Goal: Task Accomplishment & Management: Use online tool/utility

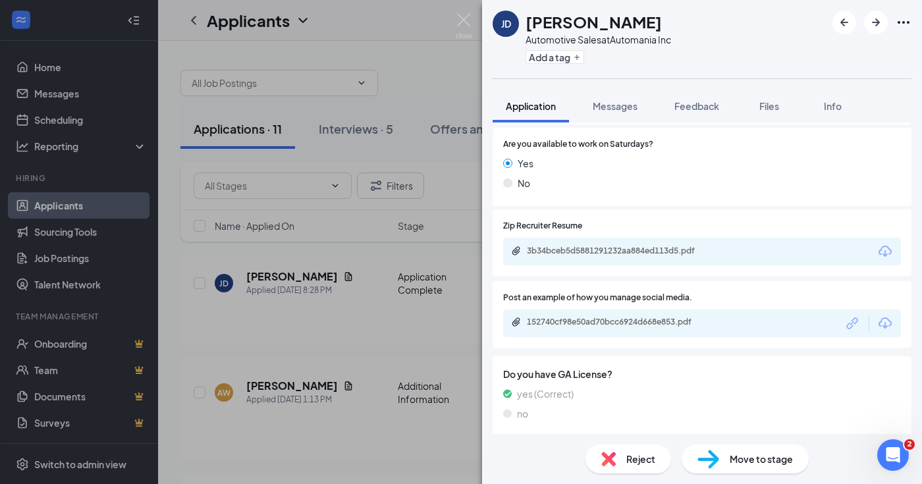
scroll to position [540, 0]
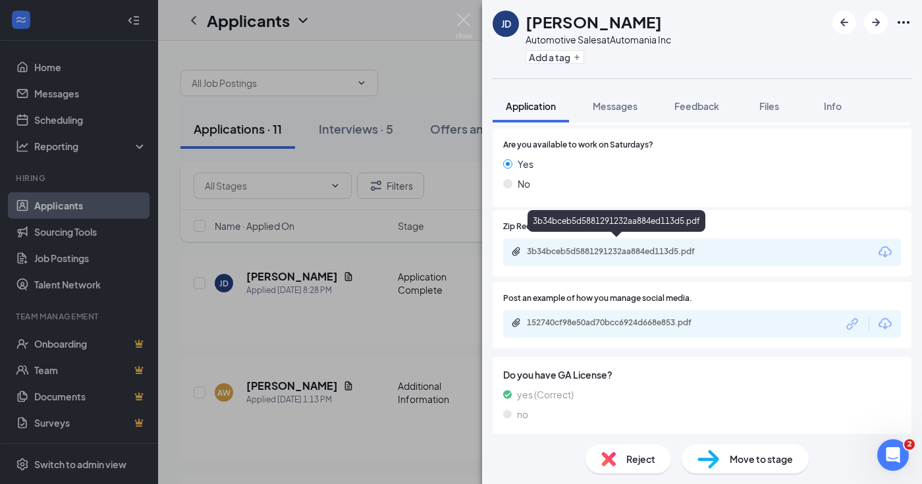
click at [614, 246] on div "3b34bceb5d5881291232aa884ed113d5.pdf" at bounding box center [619, 251] width 184 height 11
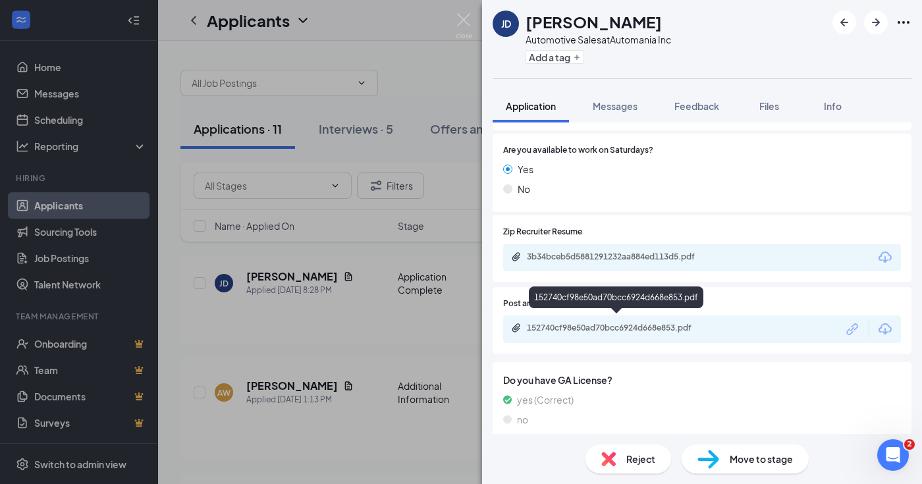
click at [589, 323] on div "152740cf98e50ad70bcc6924d668e853.pdf" at bounding box center [619, 328] width 184 height 11
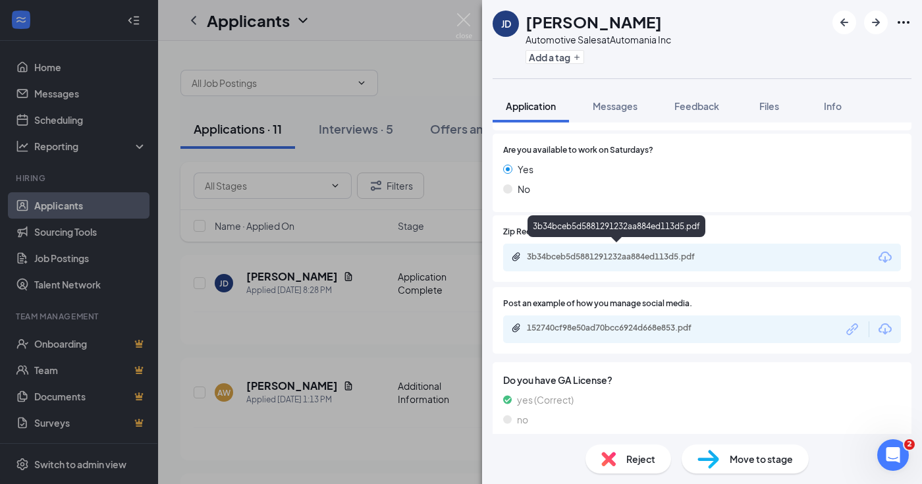
click at [647, 253] on div "3b34bceb5d5881291232aa884ed113d5.pdf" at bounding box center [619, 256] width 184 height 11
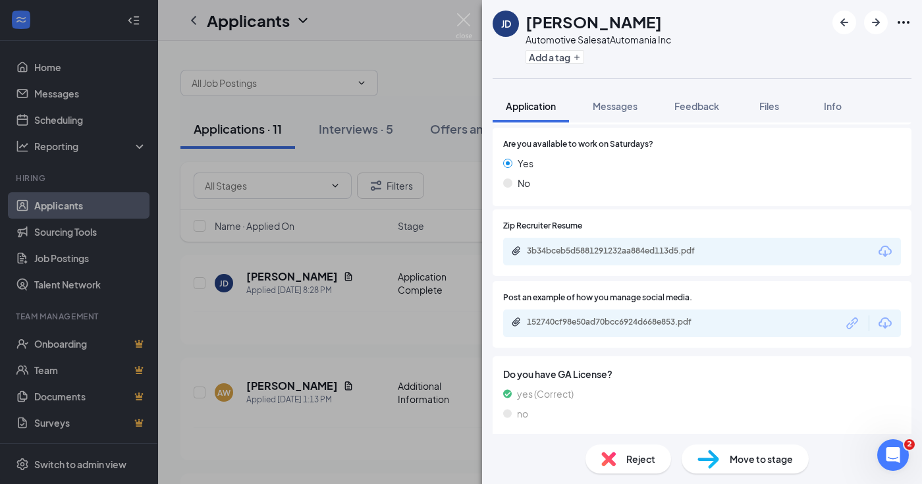
scroll to position [540, 0]
click at [644, 454] on span "Reject" at bounding box center [640, 459] width 29 height 14
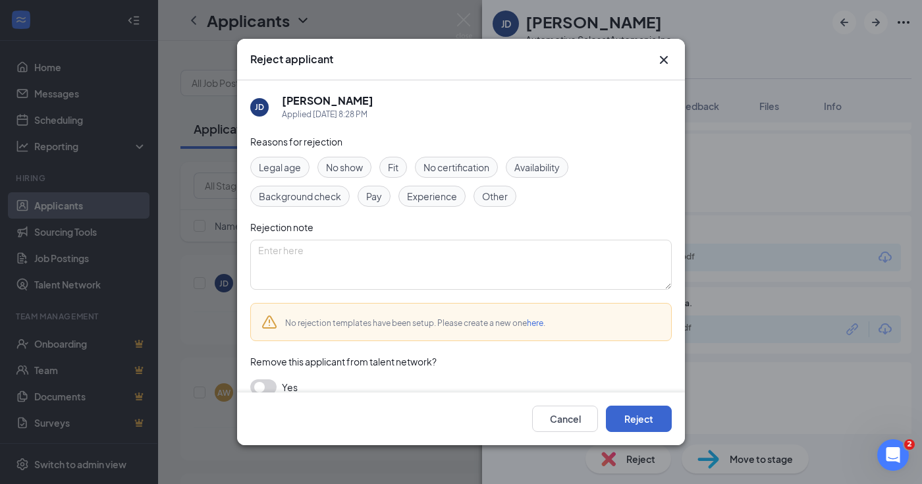
click at [633, 418] on button "Reject" at bounding box center [639, 419] width 66 height 26
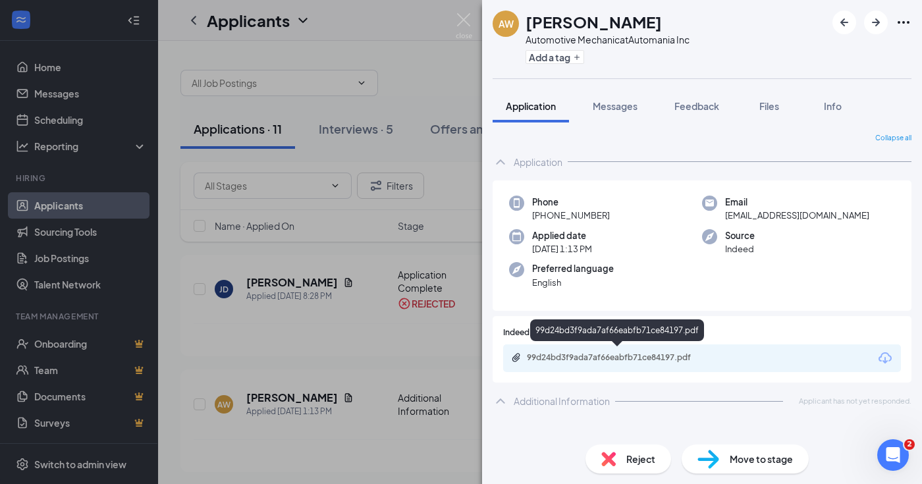
click at [619, 353] on div "99d24bd3f9ada7af66eabfb71ce84197.pdf" at bounding box center [619, 357] width 184 height 11
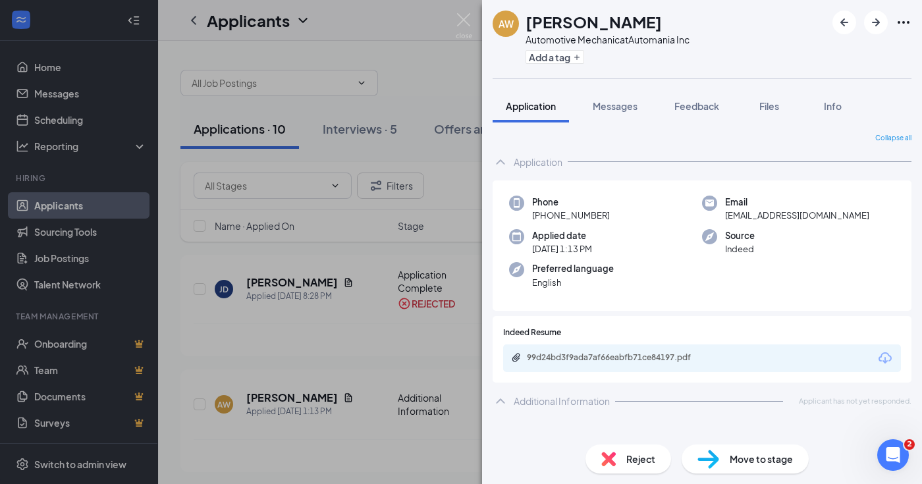
click at [641, 458] on span "Reject" at bounding box center [640, 459] width 29 height 14
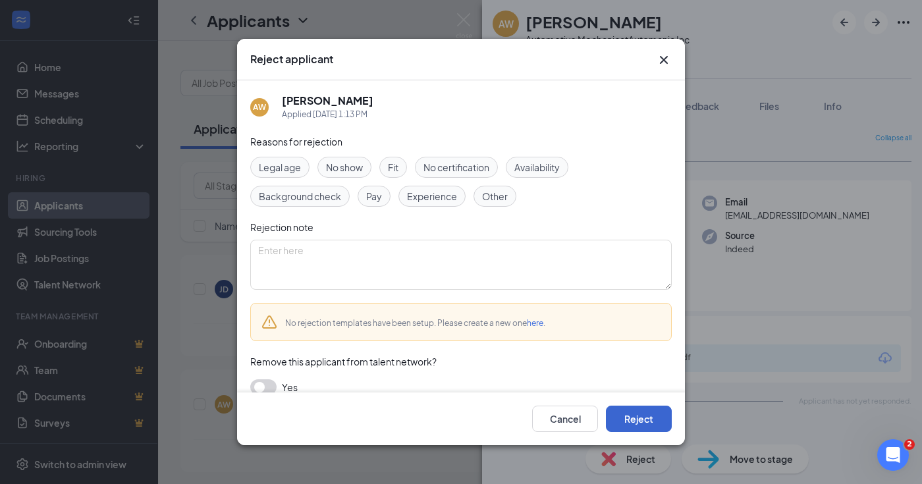
click at [641, 414] on button "Reject" at bounding box center [639, 419] width 66 height 26
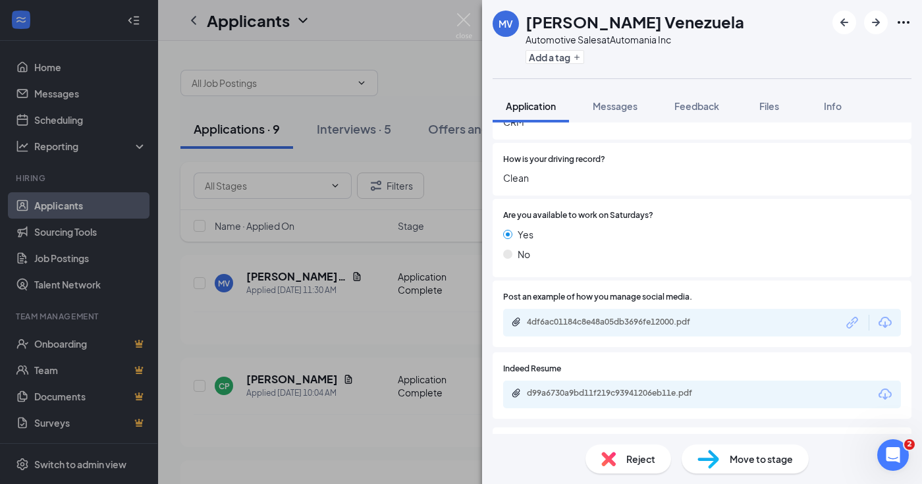
scroll to position [479, 0]
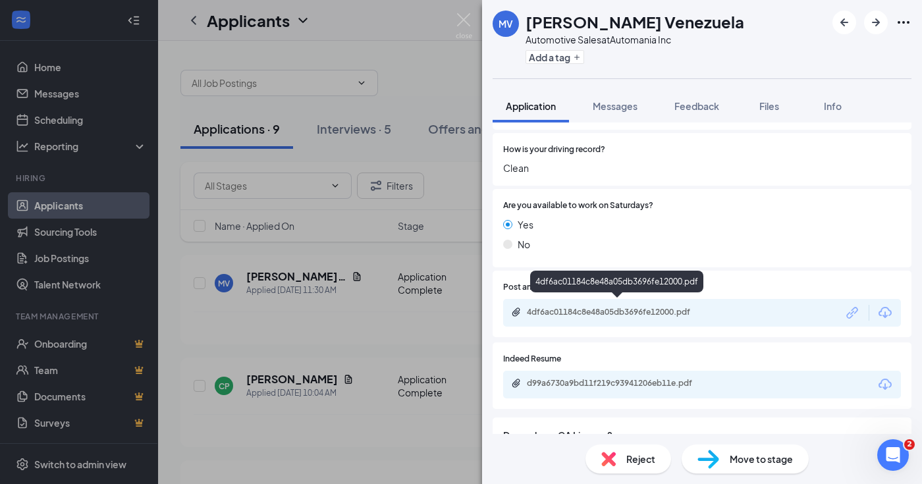
click at [587, 311] on div "4df6ac01184c8e48a05db3696fe12000.pdf" at bounding box center [619, 312] width 184 height 11
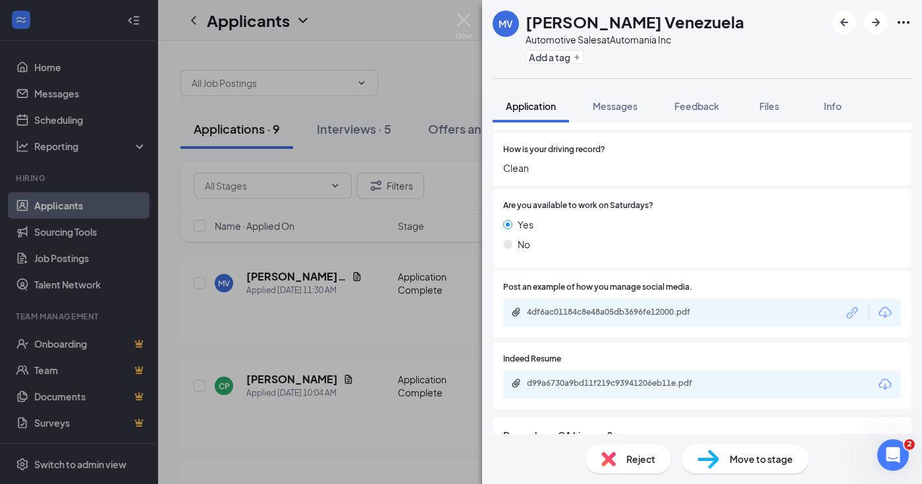
click at [608, 384] on div "d99a6730a9bd11f219c93941206eb11e.pdf" at bounding box center [617, 384] width 213 height 13
click at [632, 452] on span "Reject" at bounding box center [640, 459] width 29 height 14
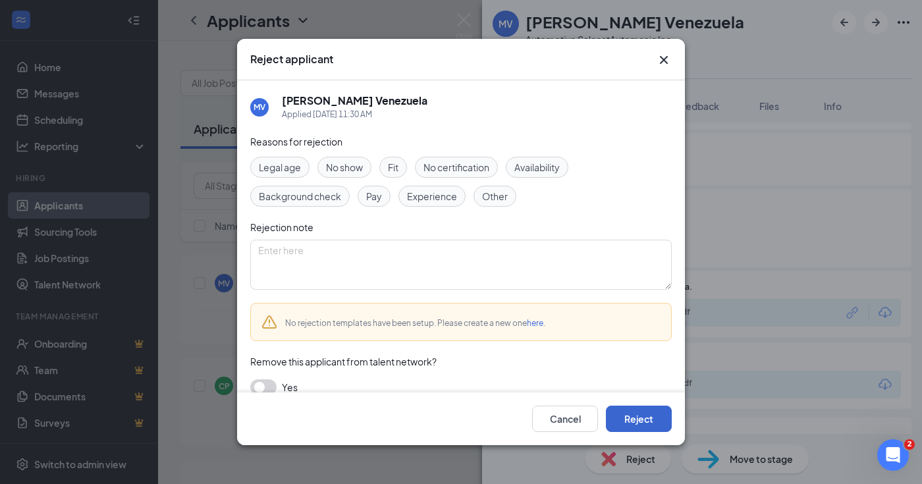
click at [635, 419] on button "Reject" at bounding box center [639, 419] width 66 height 26
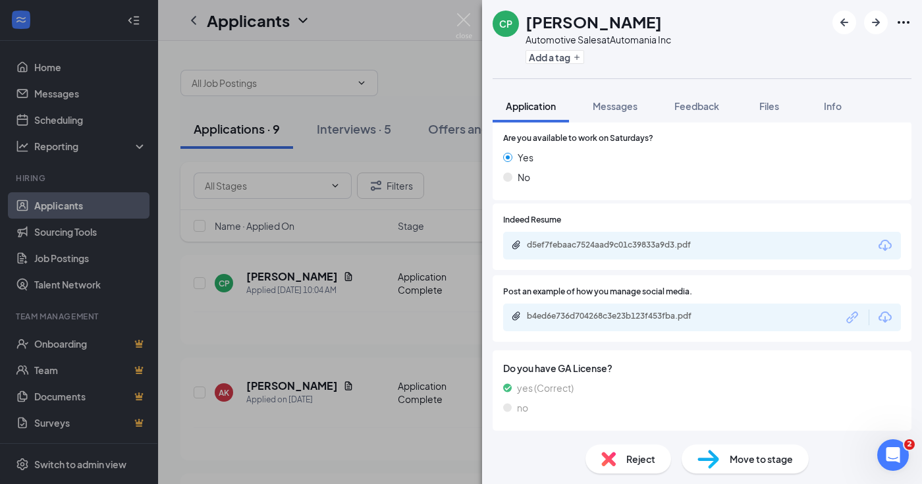
scroll to position [540, 0]
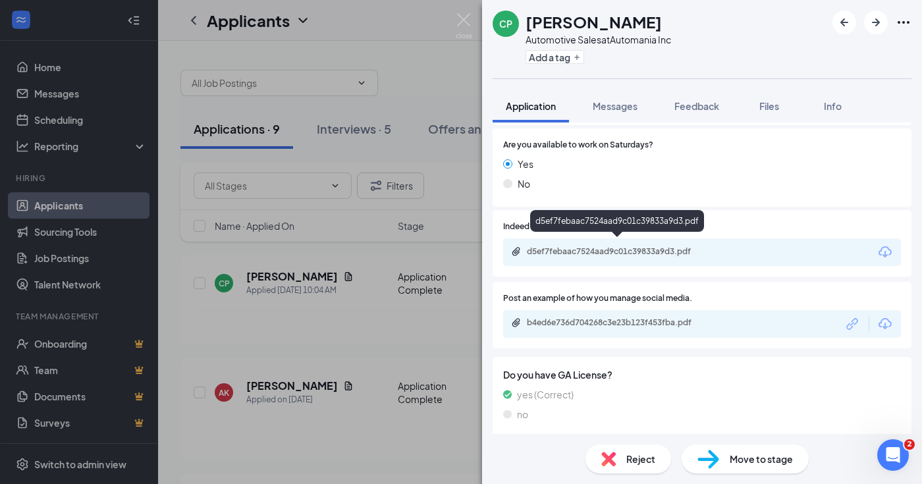
click at [625, 246] on div "d5ef7febaac7524aad9c01c39833a9d3.pdf" at bounding box center [619, 251] width 184 height 11
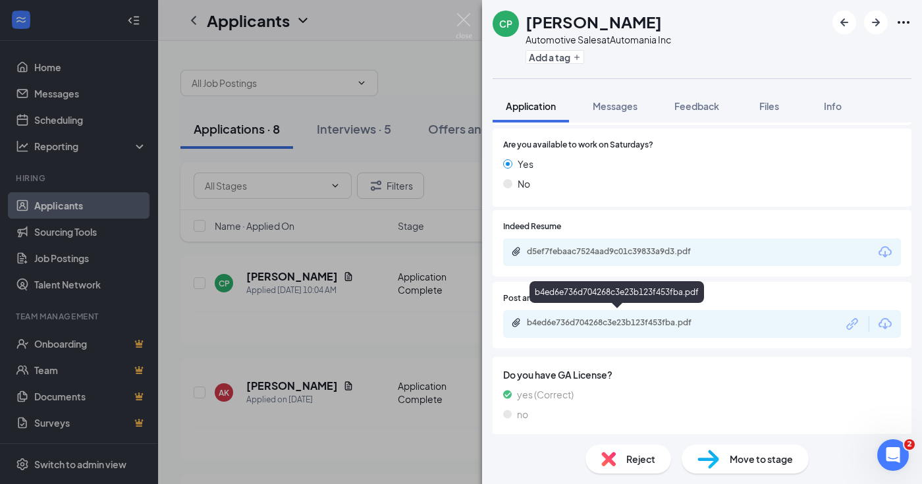
click at [615, 317] on div "b4ed6e736d704268c3e23b123f453fba.pdf" at bounding box center [619, 322] width 184 height 11
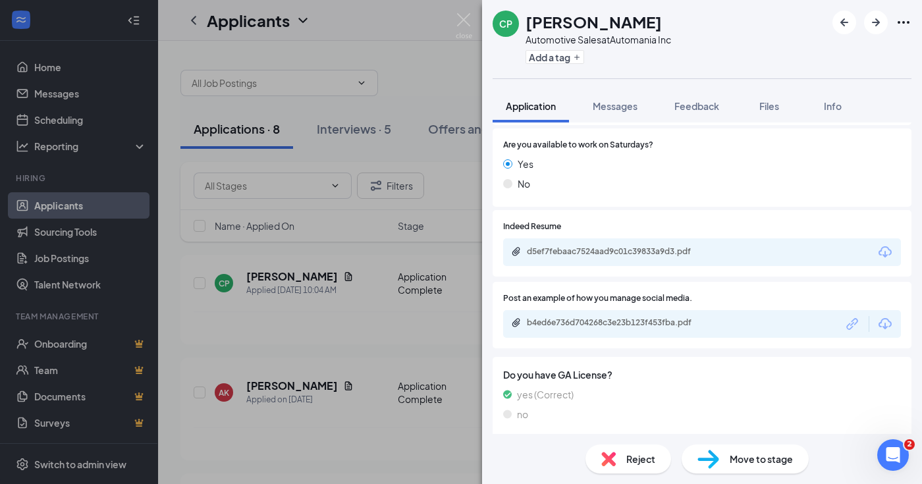
click at [623, 453] on div "Reject" at bounding box center [628, 458] width 86 height 29
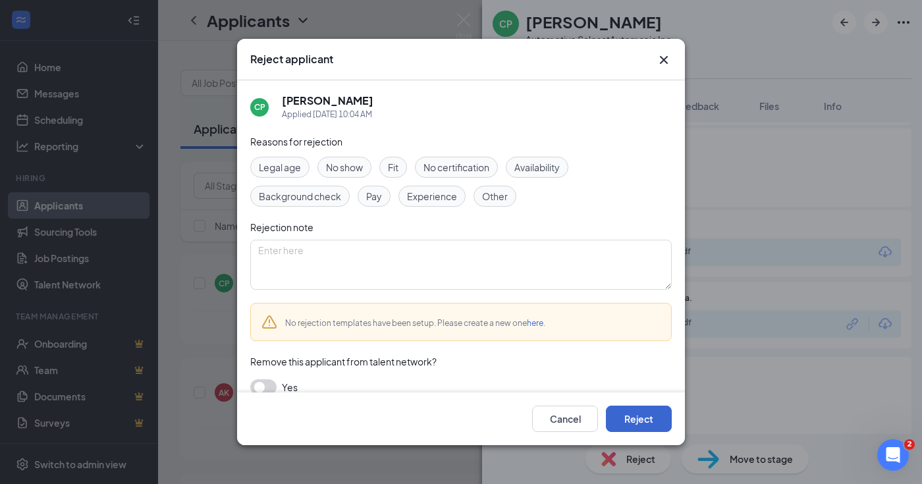
click at [638, 409] on button "Reject" at bounding box center [639, 419] width 66 height 26
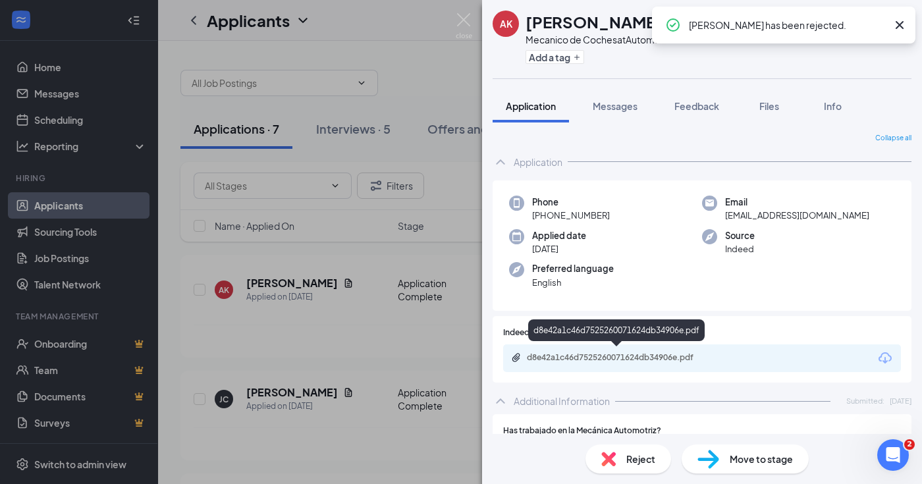
click at [635, 357] on div "d8e42a1c46d7525260071624db34906e.pdf" at bounding box center [619, 357] width 184 height 11
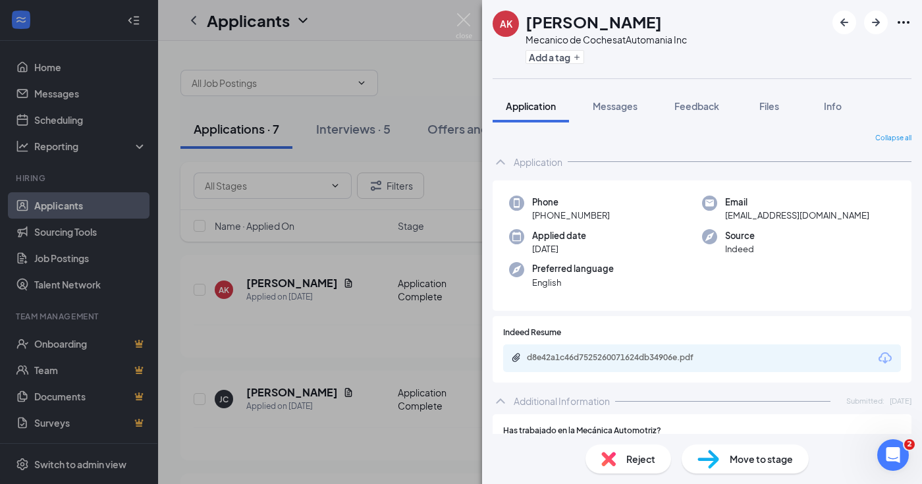
click at [632, 448] on div "Reject" at bounding box center [628, 458] width 86 height 29
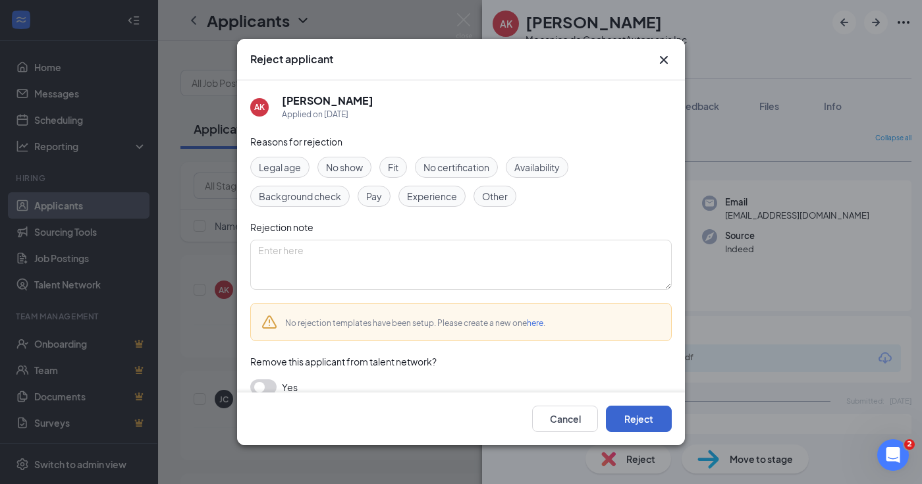
click at [642, 419] on button "Reject" at bounding box center [639, 419] width 66 height 26
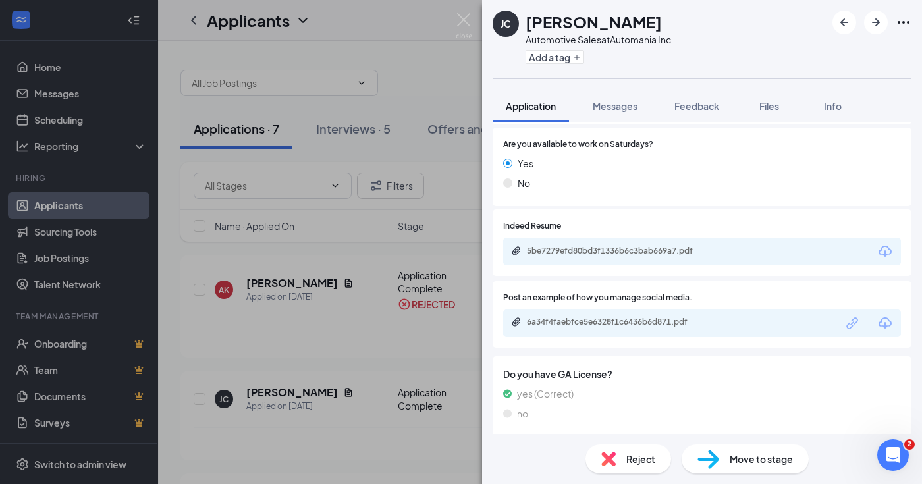
scroll to position [540, 0]
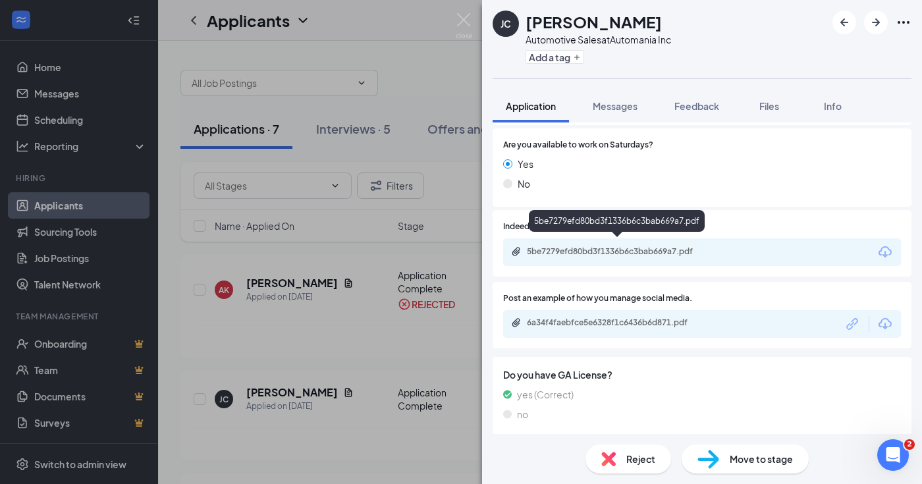
click at [631, 249] on div "5be7279efd80bd3f1336b6c3bab669a7.pdf" at bounding box center [619, 251] width 184 height 11
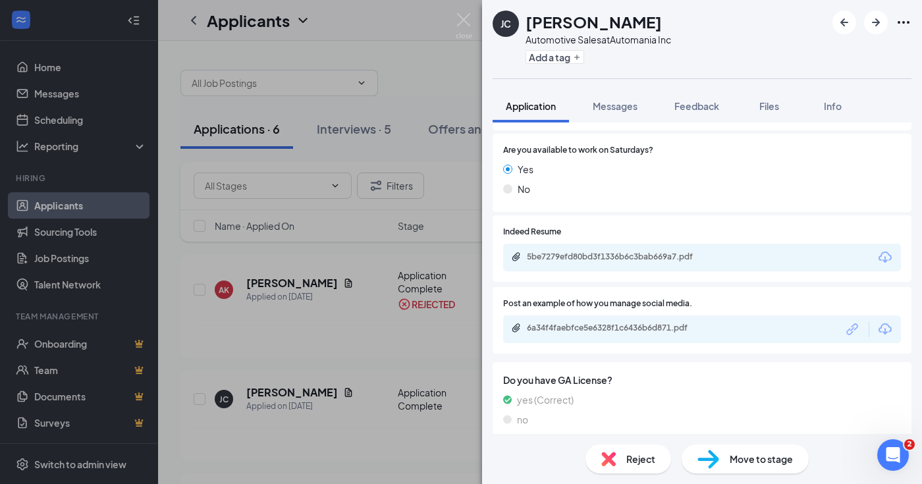
click at [633, 467] on div "Reject" at bounding box center [628, 458] width 86 height 29
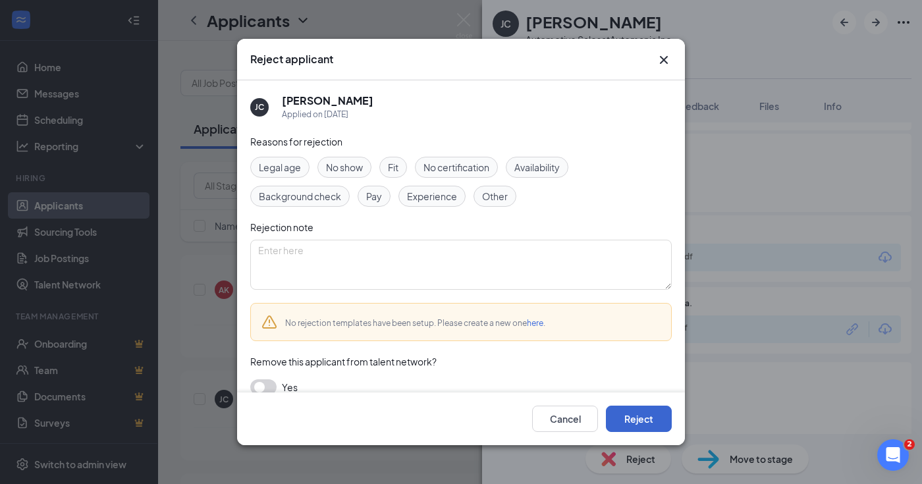
click at [622, 416] on button "Reject" at bounding box center [639, 419] width 66 height 26
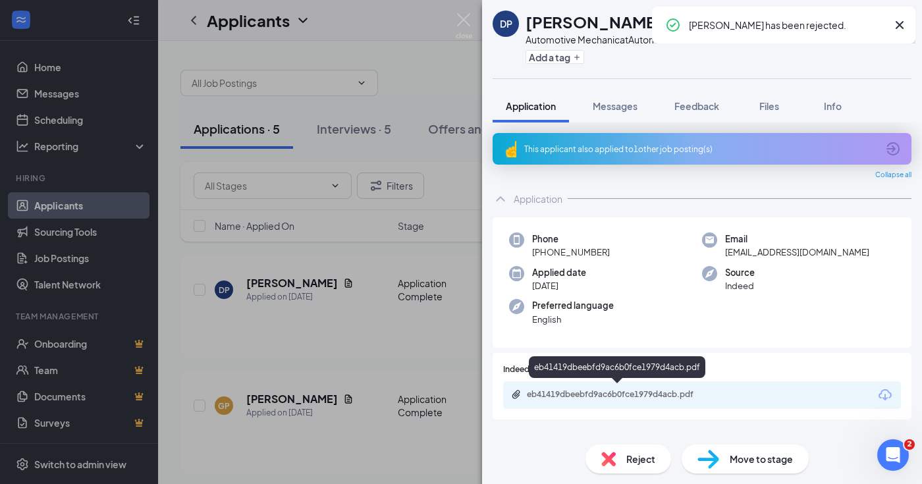
click at [650, 389] on div "eb41419dbeebfd9ac6b0fce1979d4acb.pdf" at bounding box center [619, 394] width 184 height 11
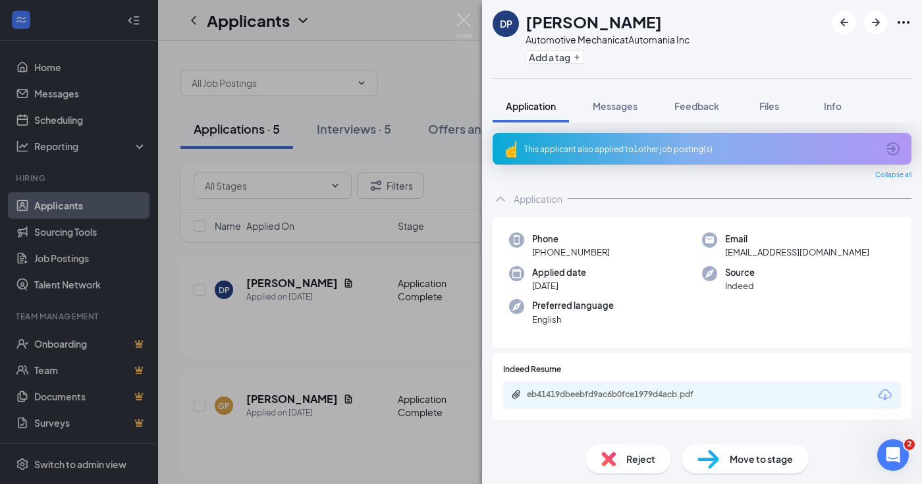
click at [621, 458] on div "Reject" at bounding box center [628, 458] width 86 height 29
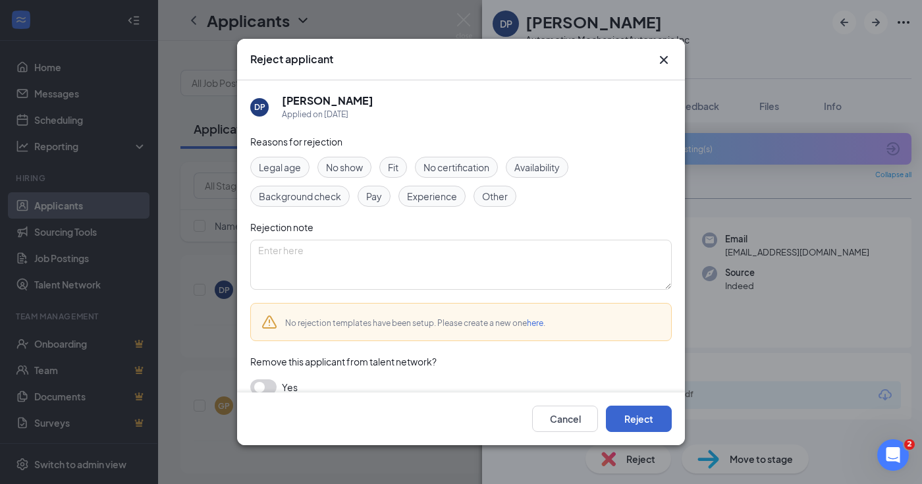
click at [637, 419] on button "Reject" at bounding box center [639, 419] width 66 height 26
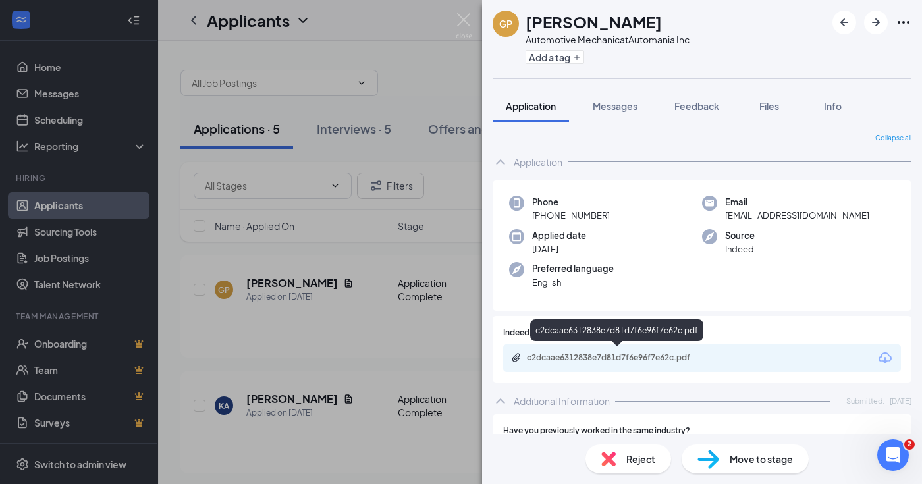
click at [621, 359] on div "c2dcaae6312838e7d81d7f6e96f7e62c.pdf" at bounding box center [619, 357] width 184 height 11
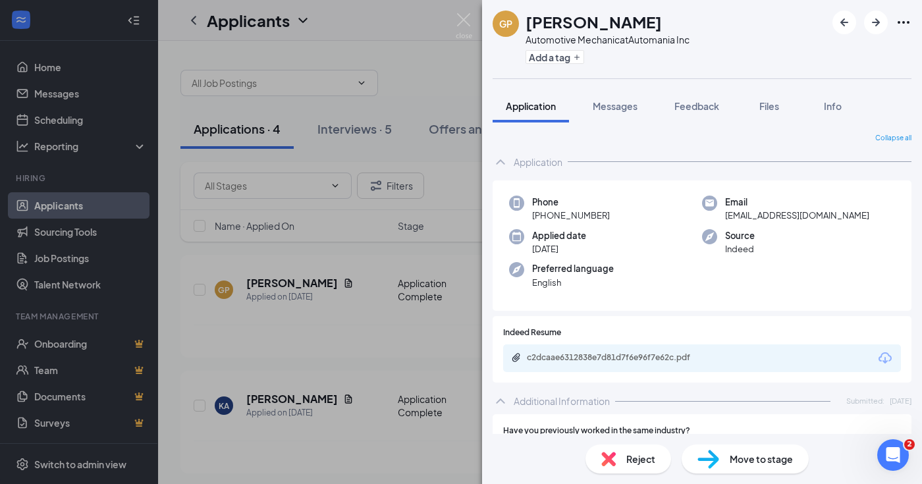
click at [637, 459] on span "Reject" at bounding box center [640, 459] width 29 height 14
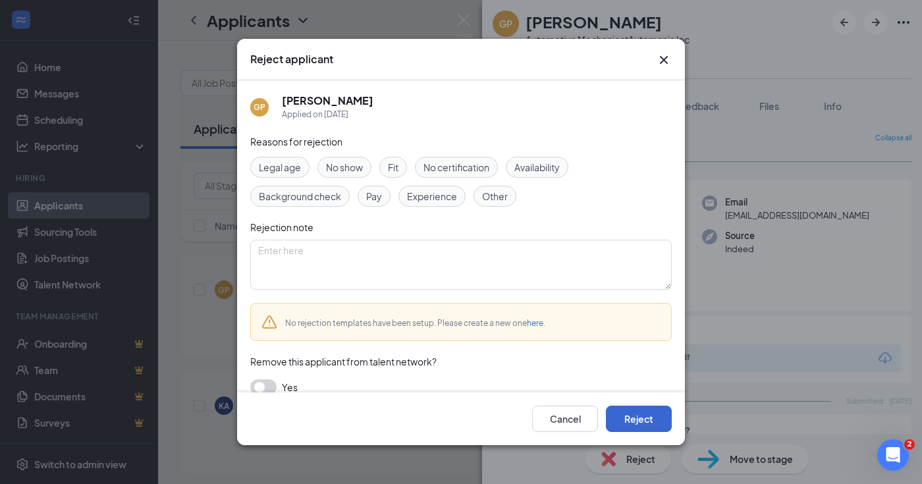
click at [637, 417] on button "Reject" at bounding box center [639, 419] width 66 height 26
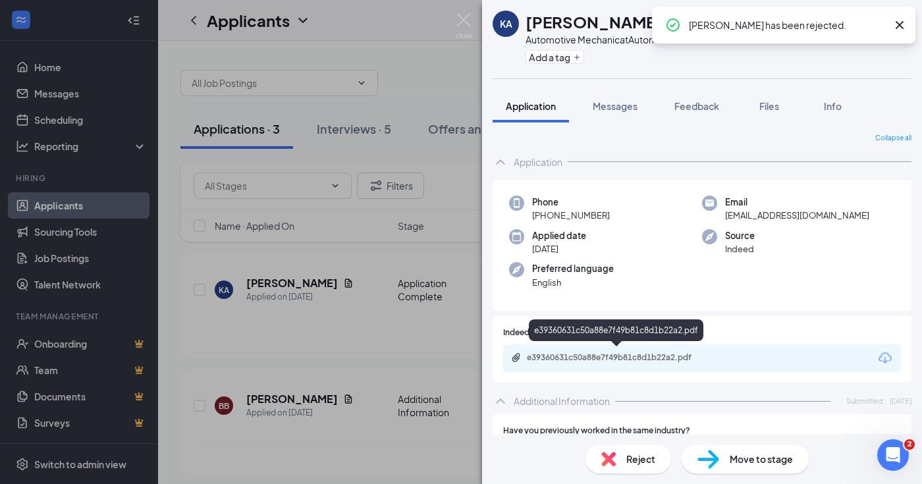
click at [651, 352] on div "e39360631c50a88e7f49b81c8d1b22a2.pdf" at bounding box center [619, 357] width 184 height 11
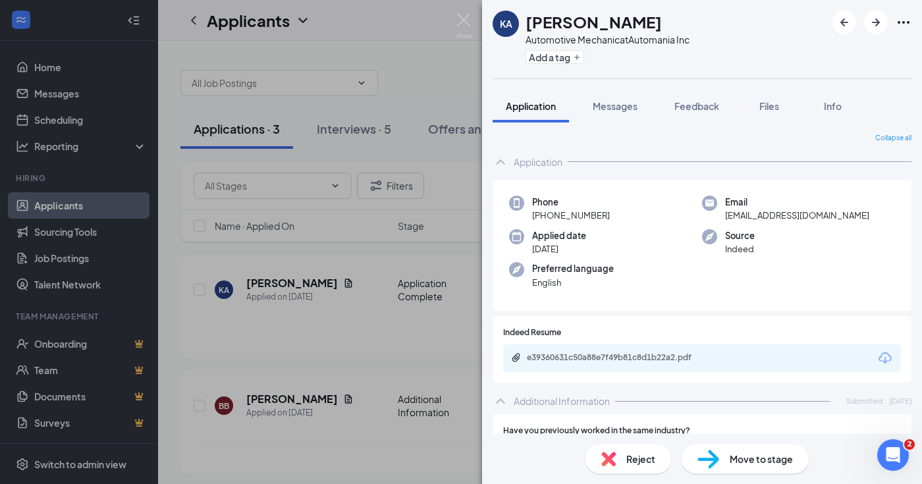
click at [423, 103] on div "KA [PERSON_NAME] Automotive Mechanic at Automania Inc Add a tag Application Mes…" at bounding box center [461, 242] width 922 height 484
